Goal: Check status

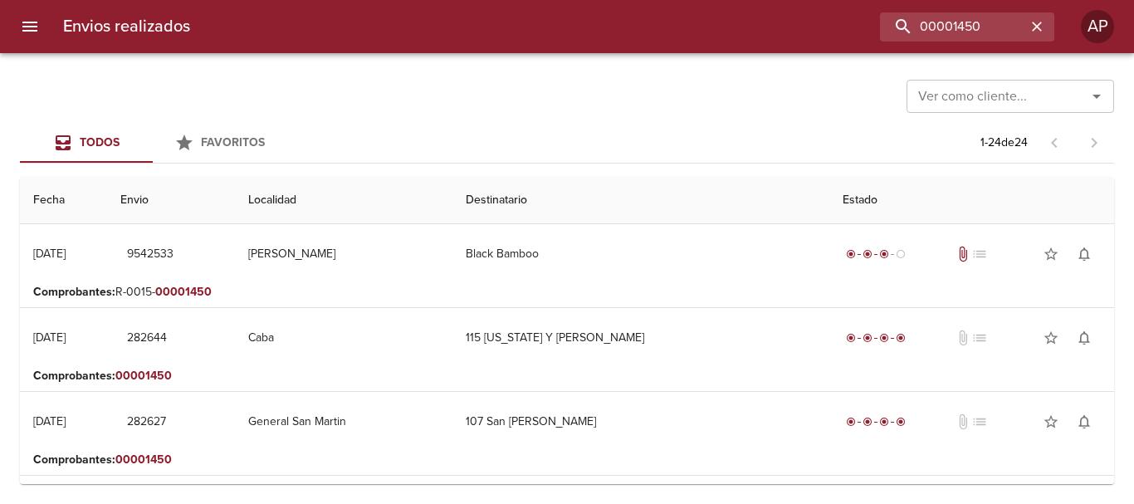
drag, startPoint x: 940, startPoint y: 37, endPoint x: 702, endPoint y: 48, distance: 237.7
click at [702, 48] on div "Envios realizados 00001450 AP" at bounding box center [567, 26] width 1134 height 53
click at [1106, 102] on icon "Abrir" at bounding box center [1096, 96] width 20 height 20
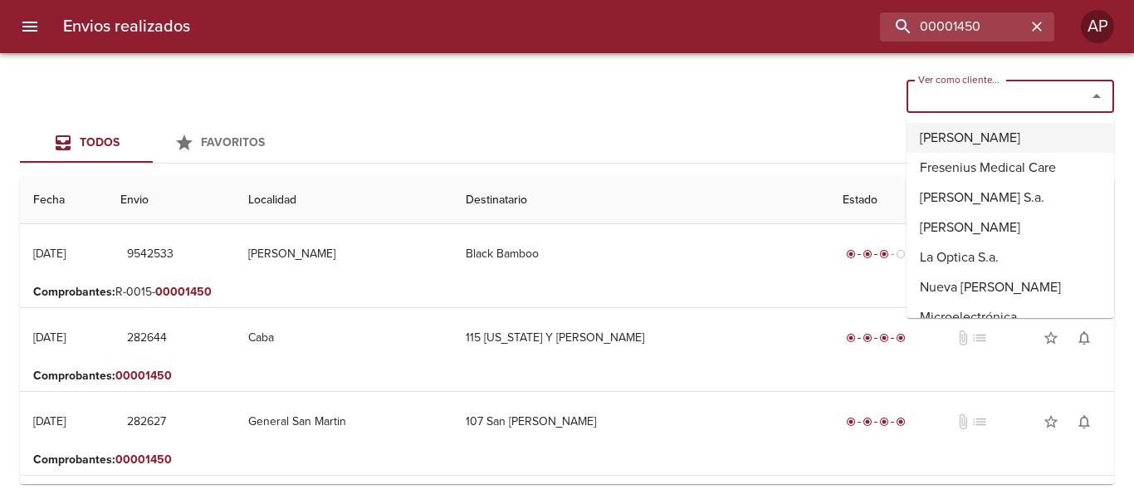
click at [994, 133] on li "[PERSON_NAME]" at bounding box center [1010, 138] width 208 height 30
type input "[PERSON_NAME]"
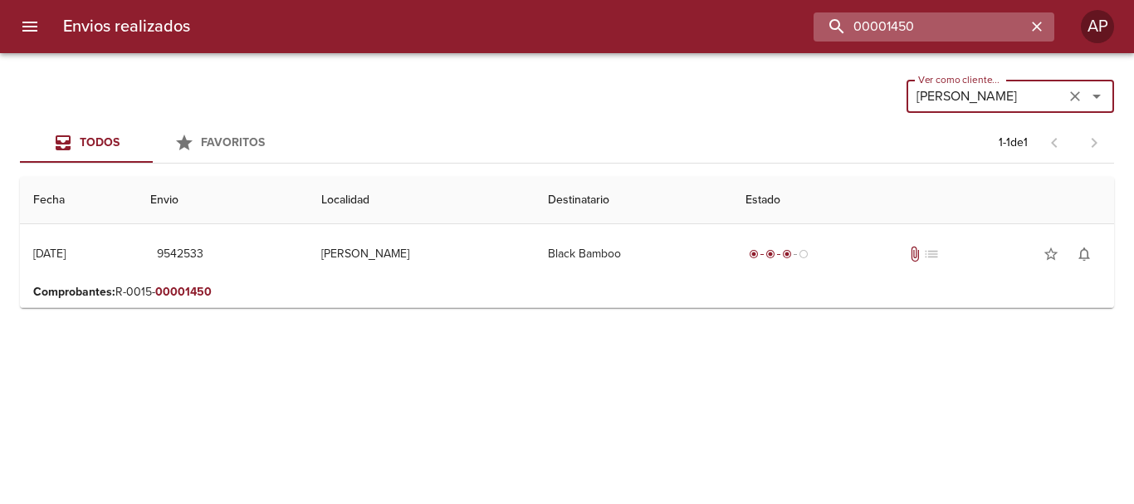
click at [1008, 29] on input "00001450" at bounding box center [919, 26] width 212 height 29
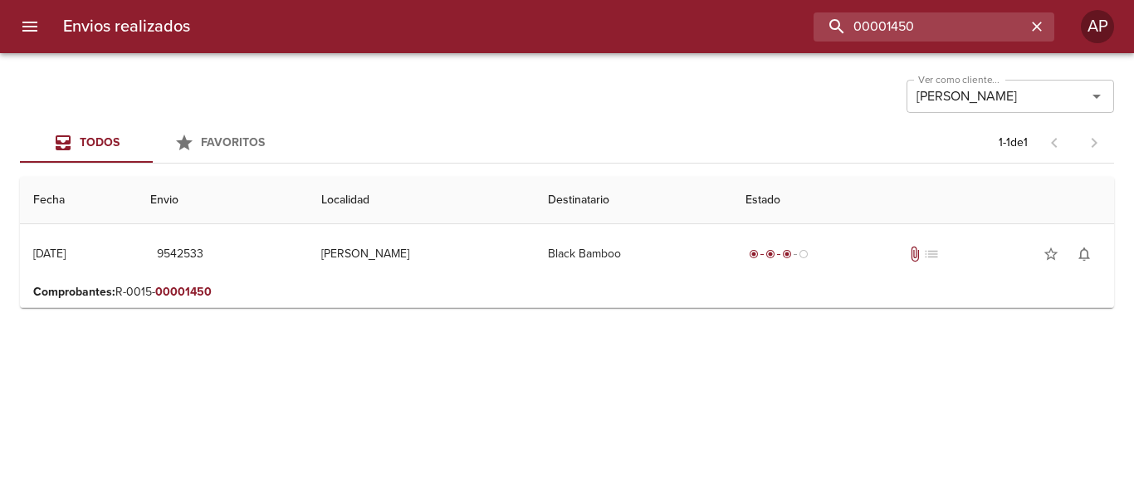
drag, startPoint x: 982, startPoint y: 33, endPoint x: 735, endPoint y: 27, distance: 247.4
click at [735, 27] on div "00001450" at bounding box center [628, 26] width 851 height 29
type input "00012860"
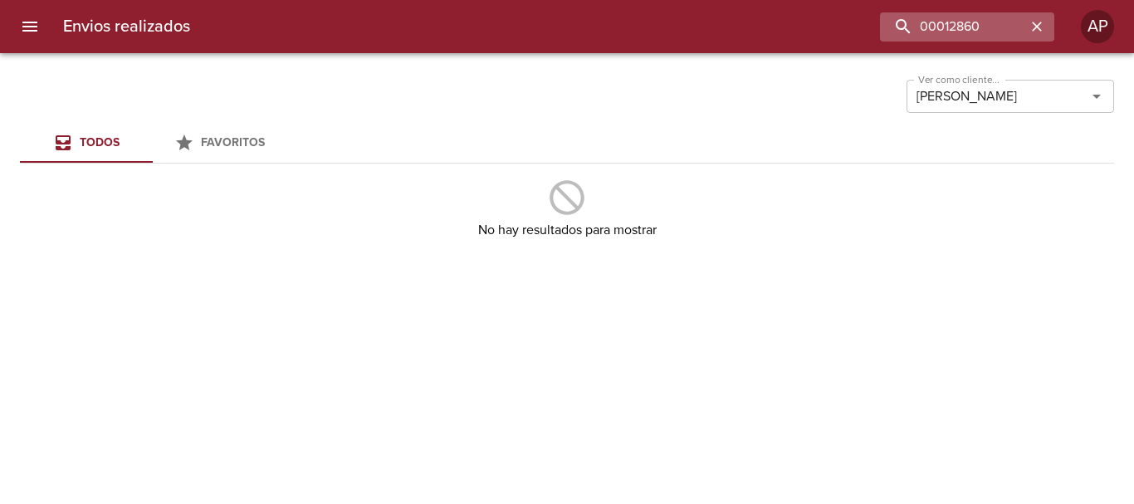
click at [1037, 21] on icon "button" at bounding box center [1036, 26] width 17 height 17
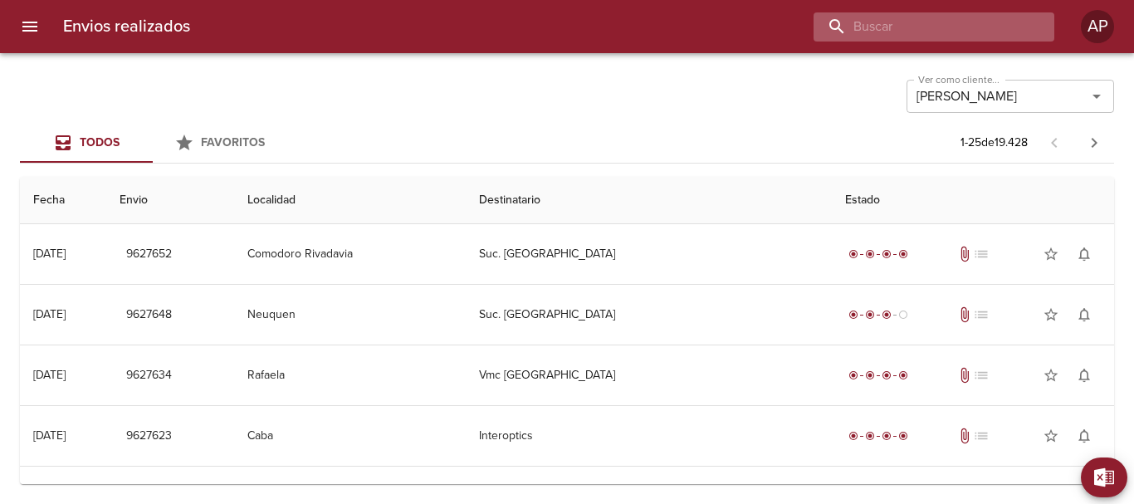
click at [967, 34] on input "buscar" at bounding box center [919, 26] width 212 height 29
type input "9430616"
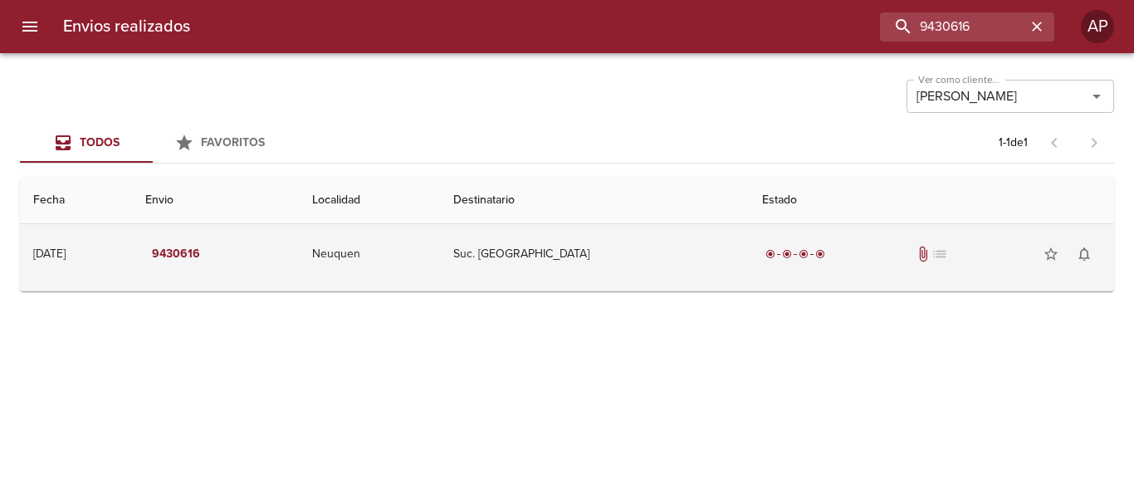
click at [810, 247] on div "radio_button_checked radio_button_checked radio_button_checked radio_button_che…" at bounding box center [931, 253] width 339 height 33
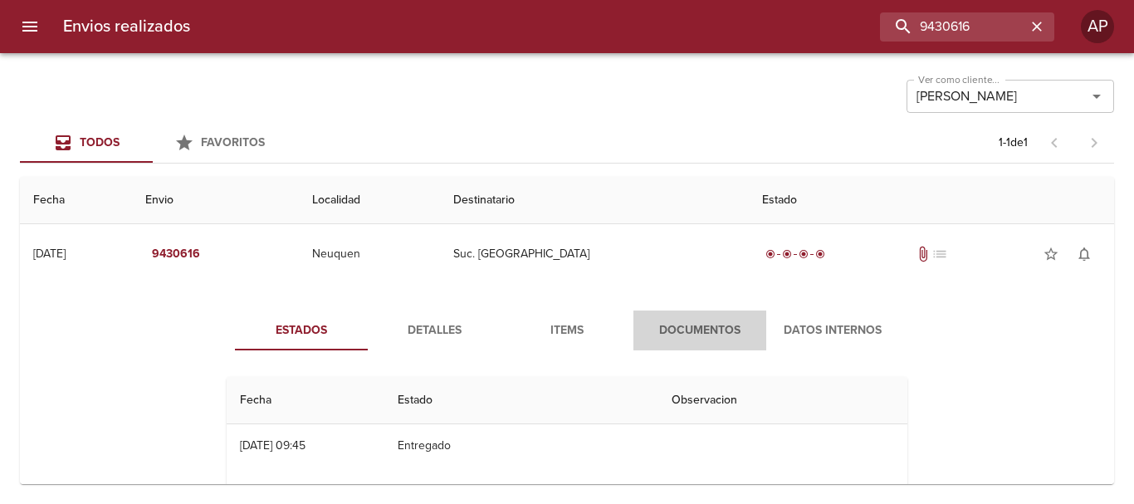
click at [671, 325] on span "Documentos" at bounding box center [699, 330] width 113 height 21
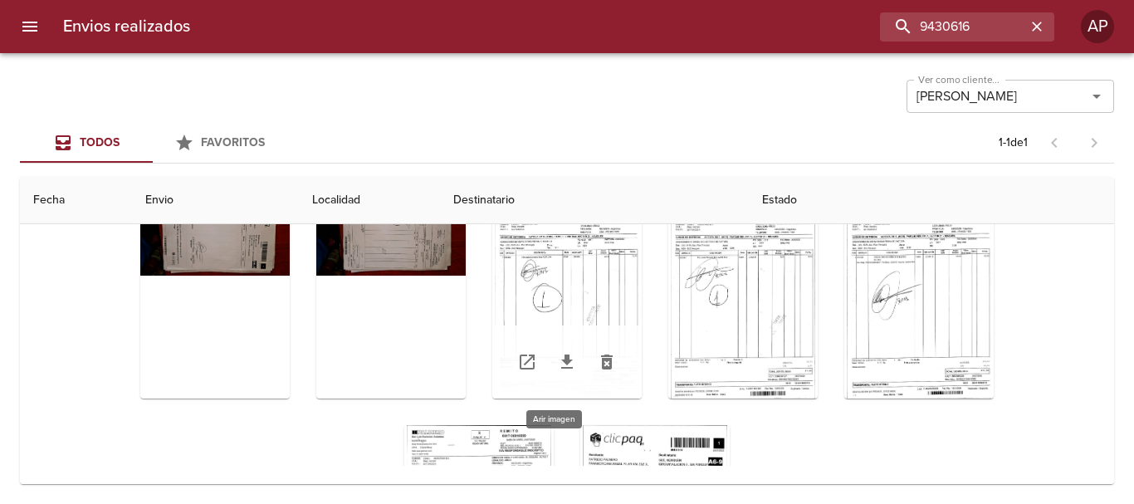
click at [554, 243] on div "Tabla de envíos del cliente" at bounding box center [566, 295] width 149 height 208
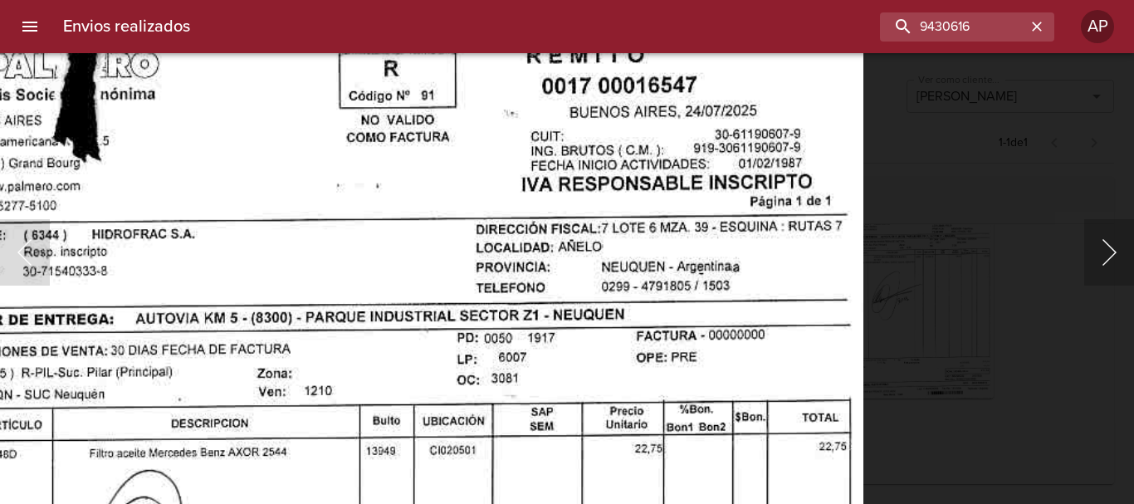
click at [1117, 256] on button "Siguiente" at bounding box center [1109, 252] width 50 height 66
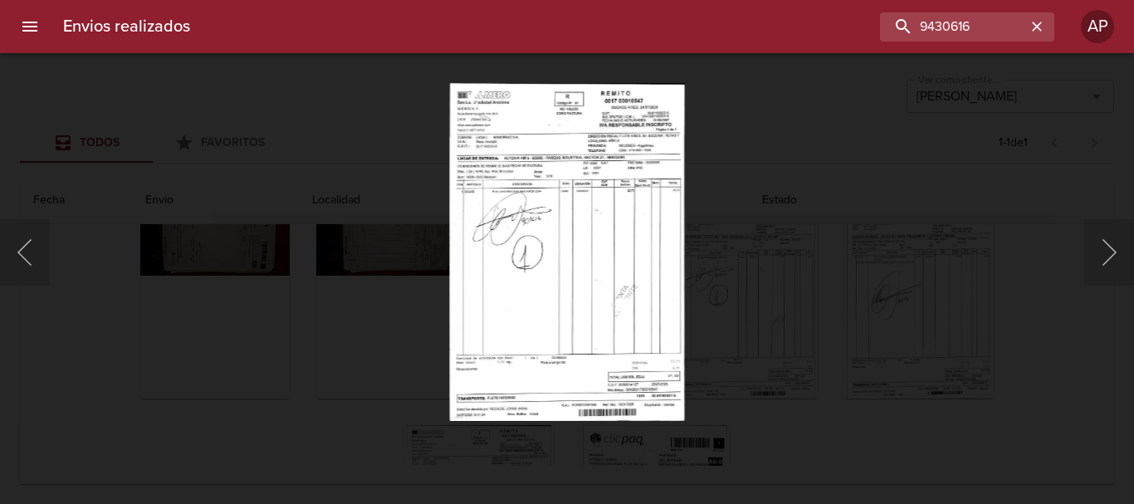
drag, startPoint x: 1099, startPoint y: 240, endPoint x: 1017, endPoint y: 197, distance: 92.8
click at [1099, 238] on button "Siguiente" at bounding box center [1109, 252] width 50 height 66
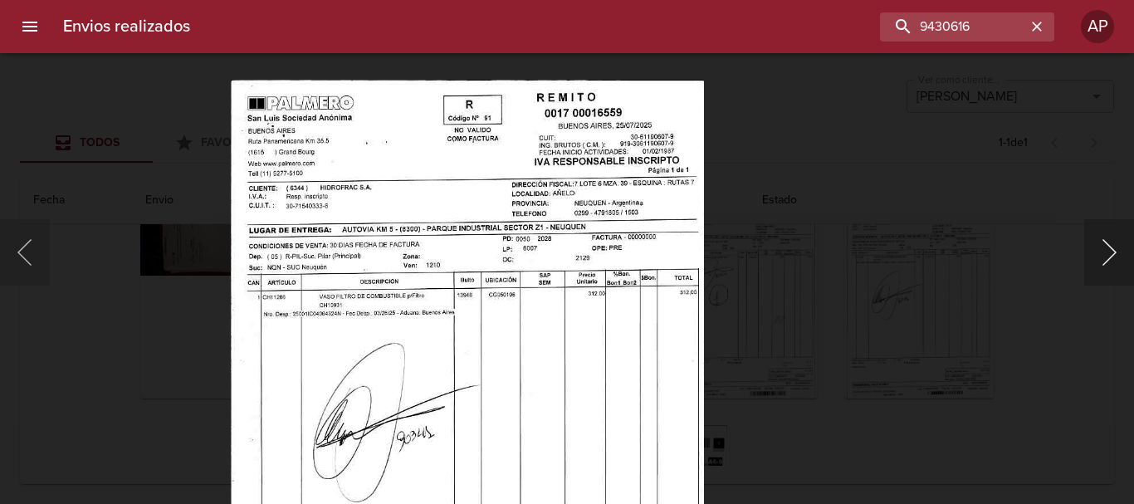
click at [1121, 266] on button "Siguiente" at bounding box center [1109, 252] width 50 height 66
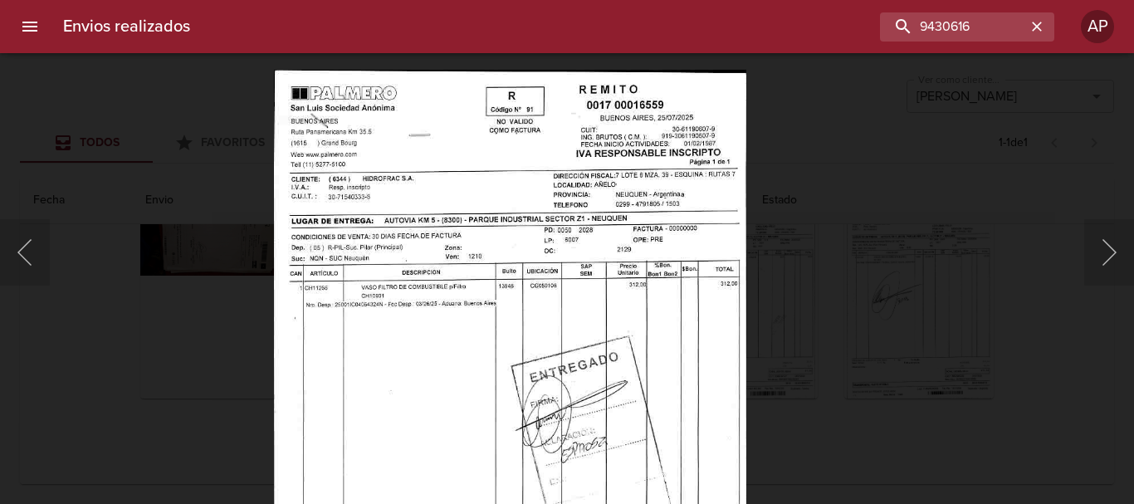
click at [987, 305] on div "Lightbox" at bounding box center [567, 252] width 1134 height 504
